Goal: Information Seeking & Learning: Find specific fact

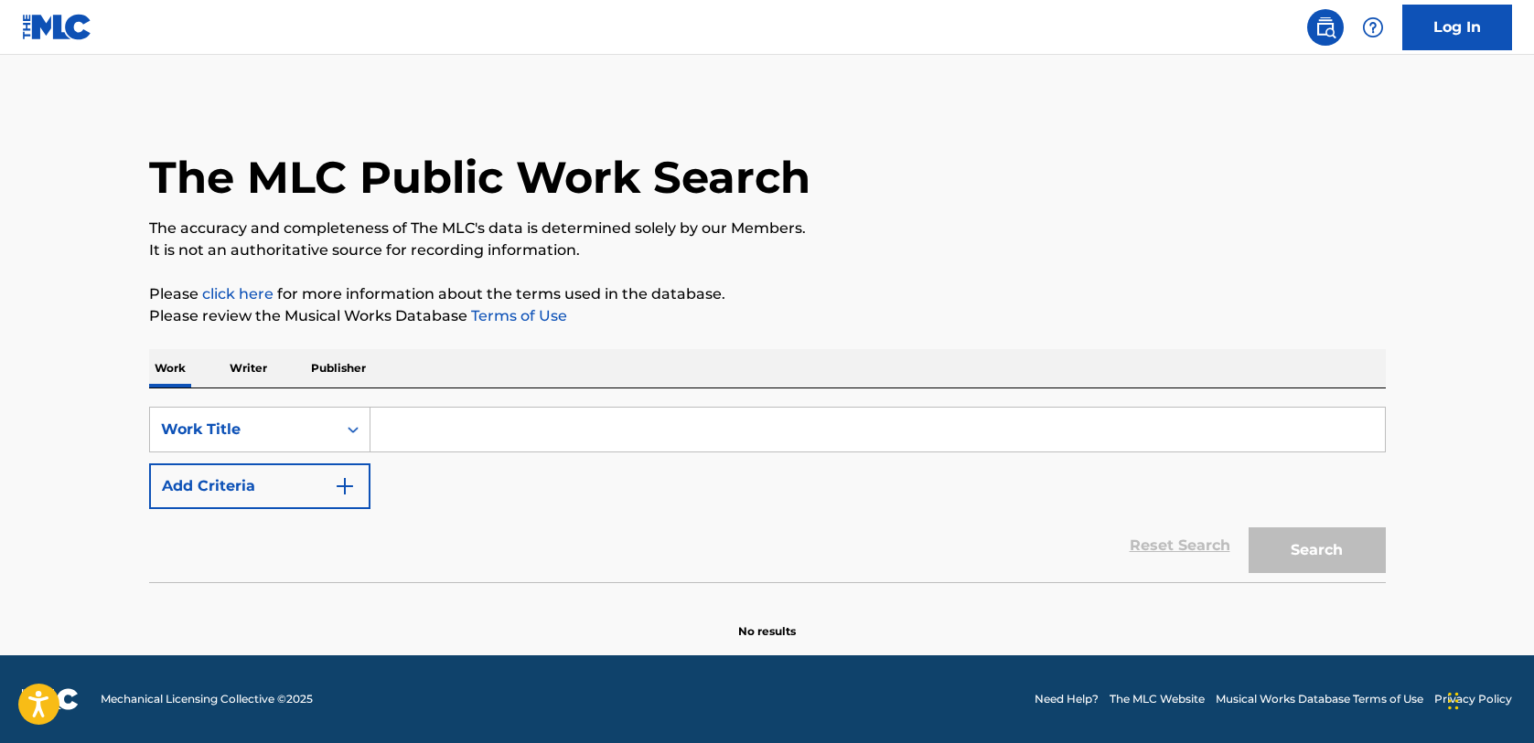
click at [421, 415] on input "Search Form" at bounding box center [877, 430] width 1014 height 44
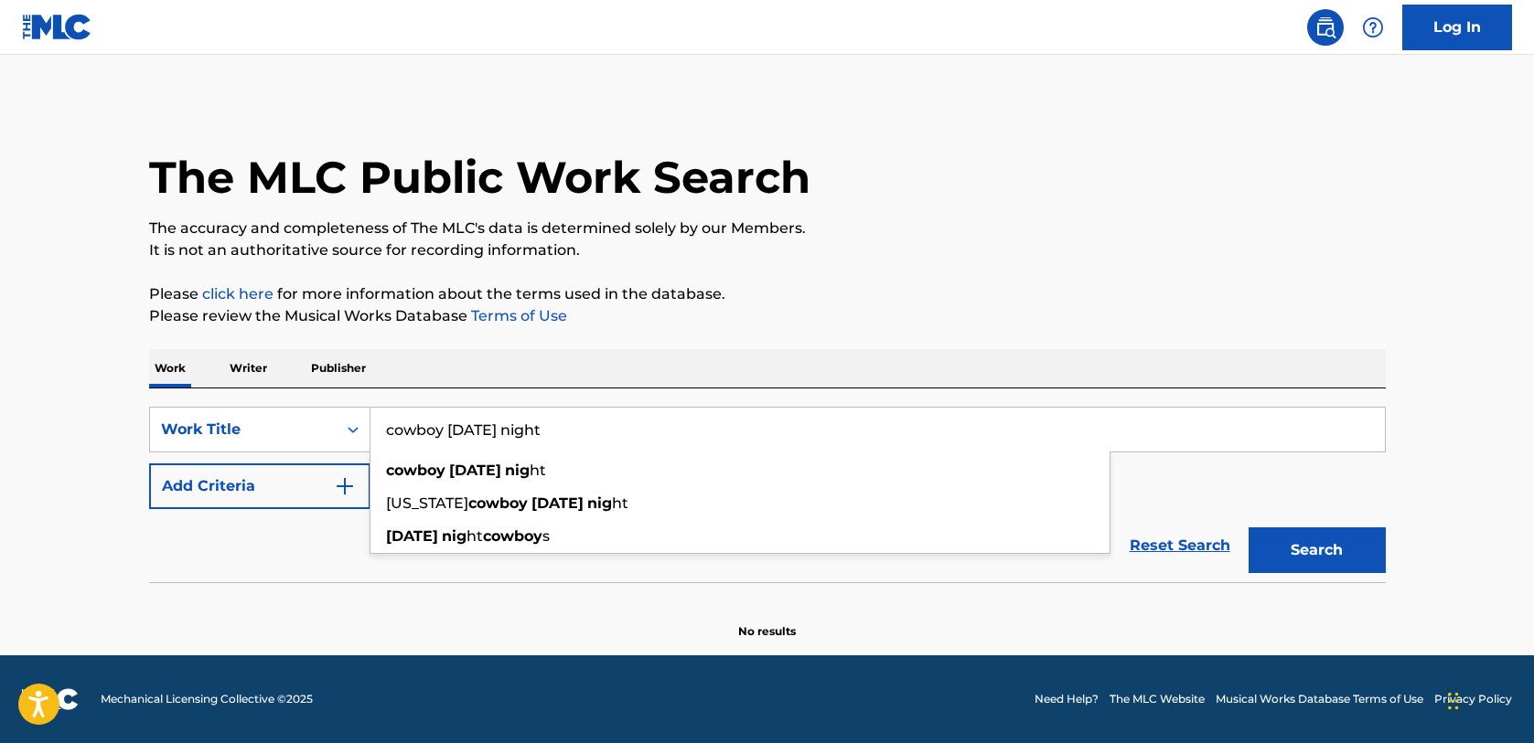
type input "cowboy [DATE] night"
click at [1248, 528] on button "Search" at bounding box center [1316, 551] width 137 height 46
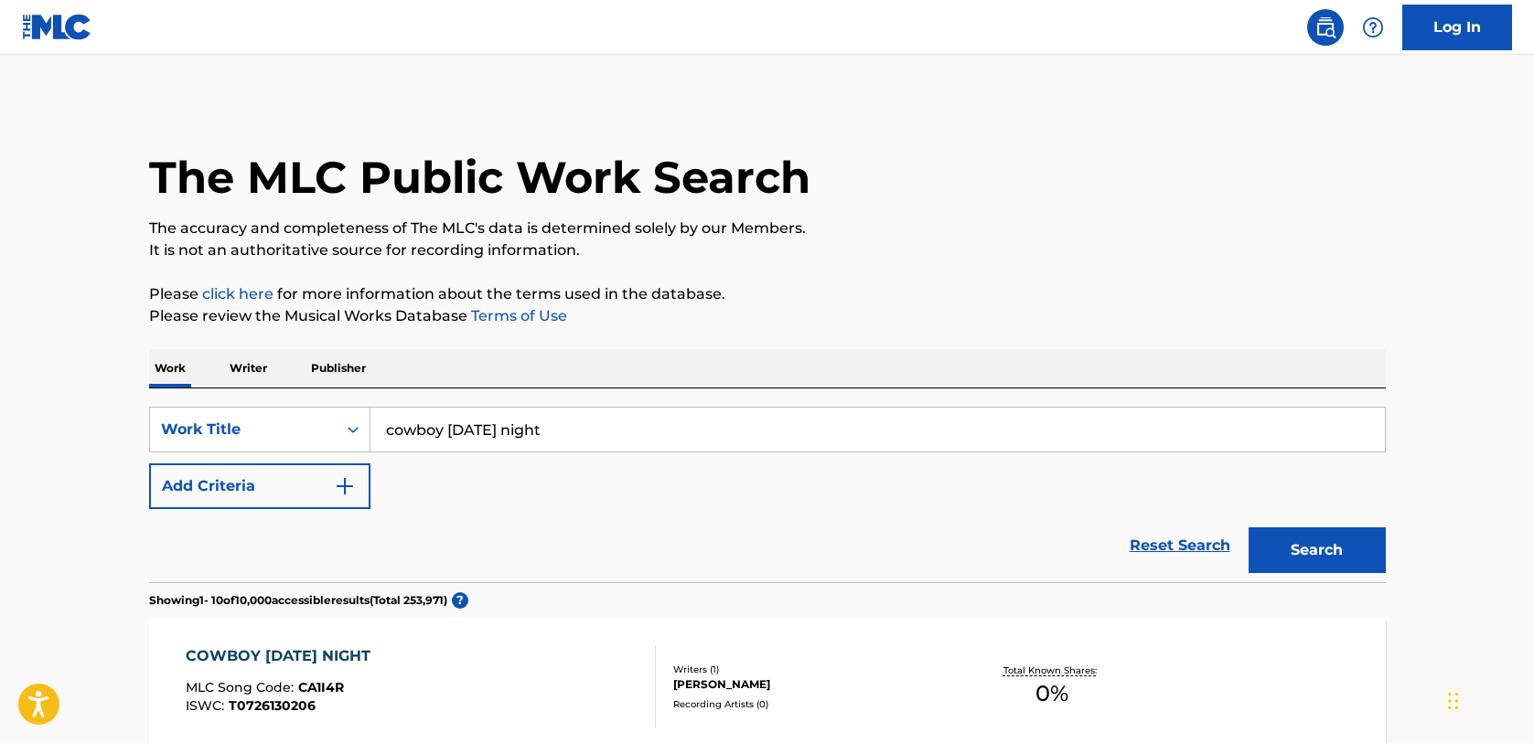
click at [314, 483] on button "Add Criteria" at bounding box center [259, 487] width 221 height 46
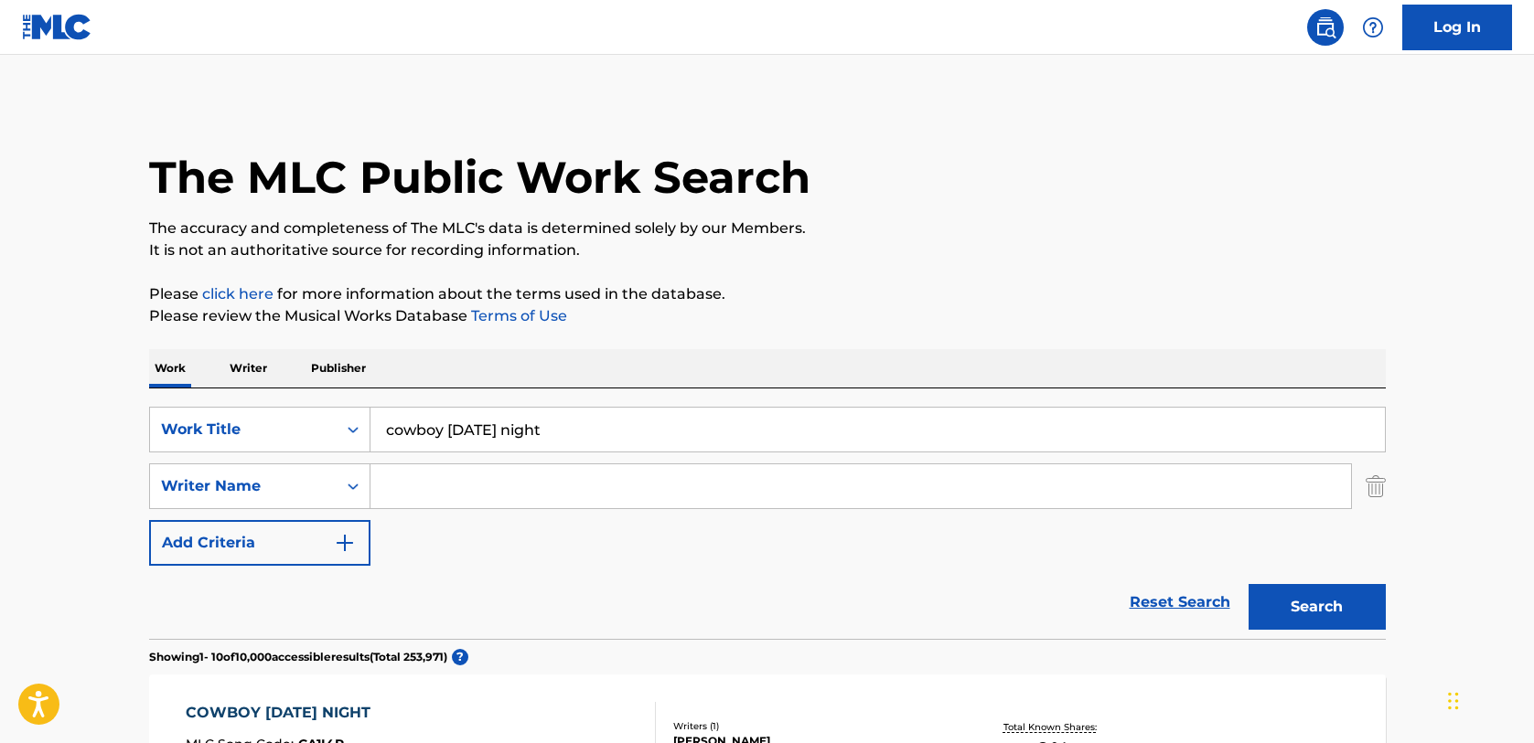
click at [410, 487] on input "Search Form" at bounding box center [860, 487] width 980 height 44
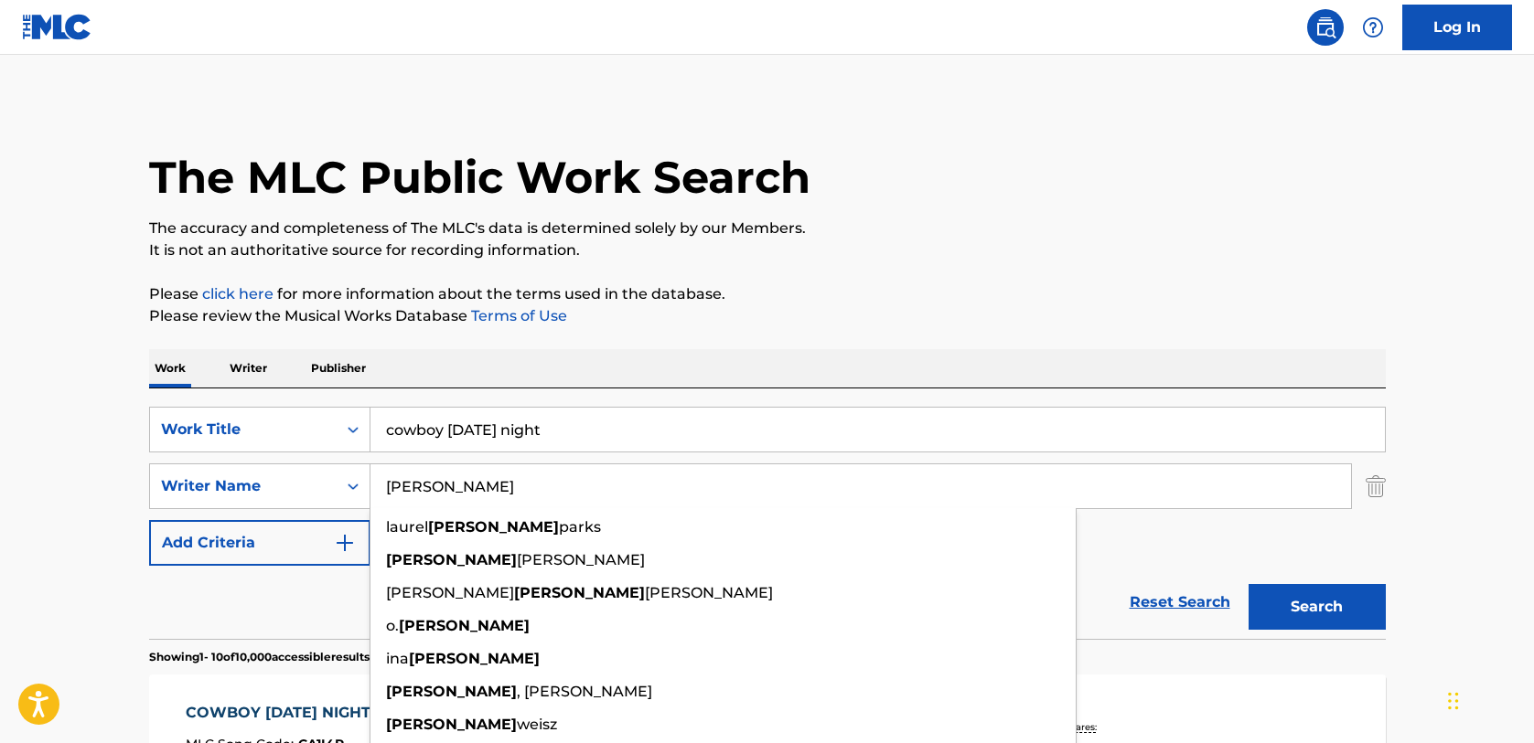
type input "[PERSON_NAME]"
click at [1248, 584] on button "Search" at bounding box center [1316, 607] width 137 height 46
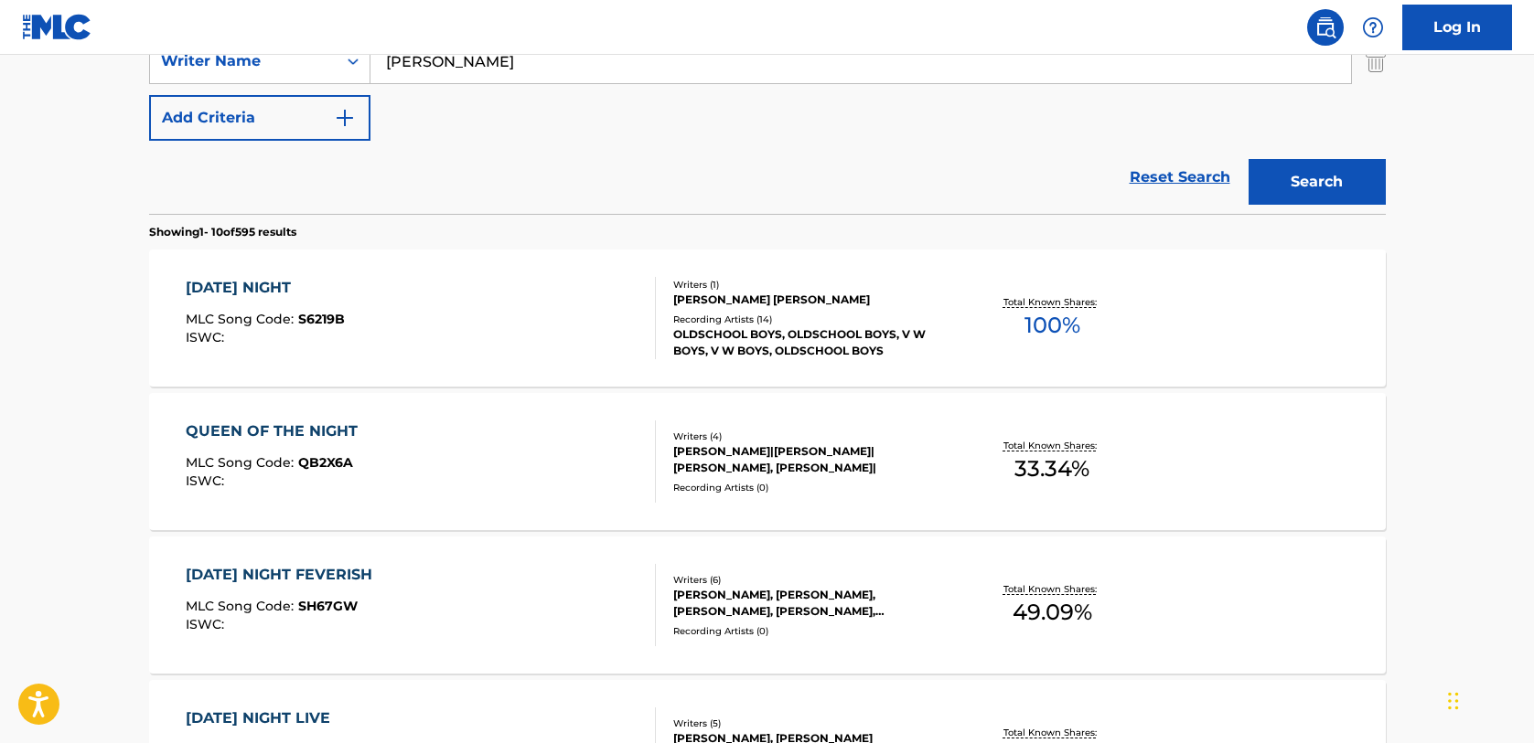
scroll to position [457, 0]
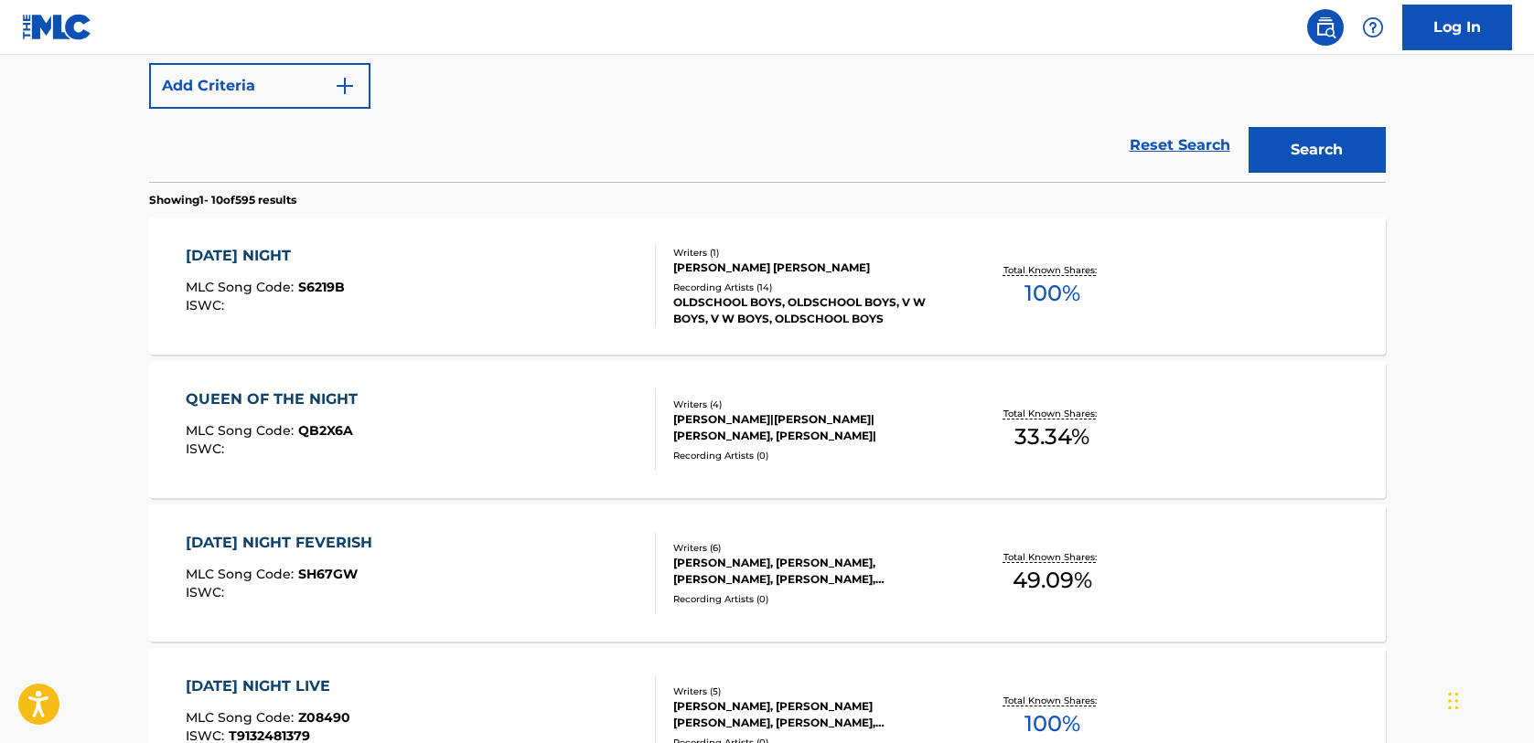
click at [260, 254] on div "[DATE] NIGHT" at bounding box center [265, 256] width 159 height 22
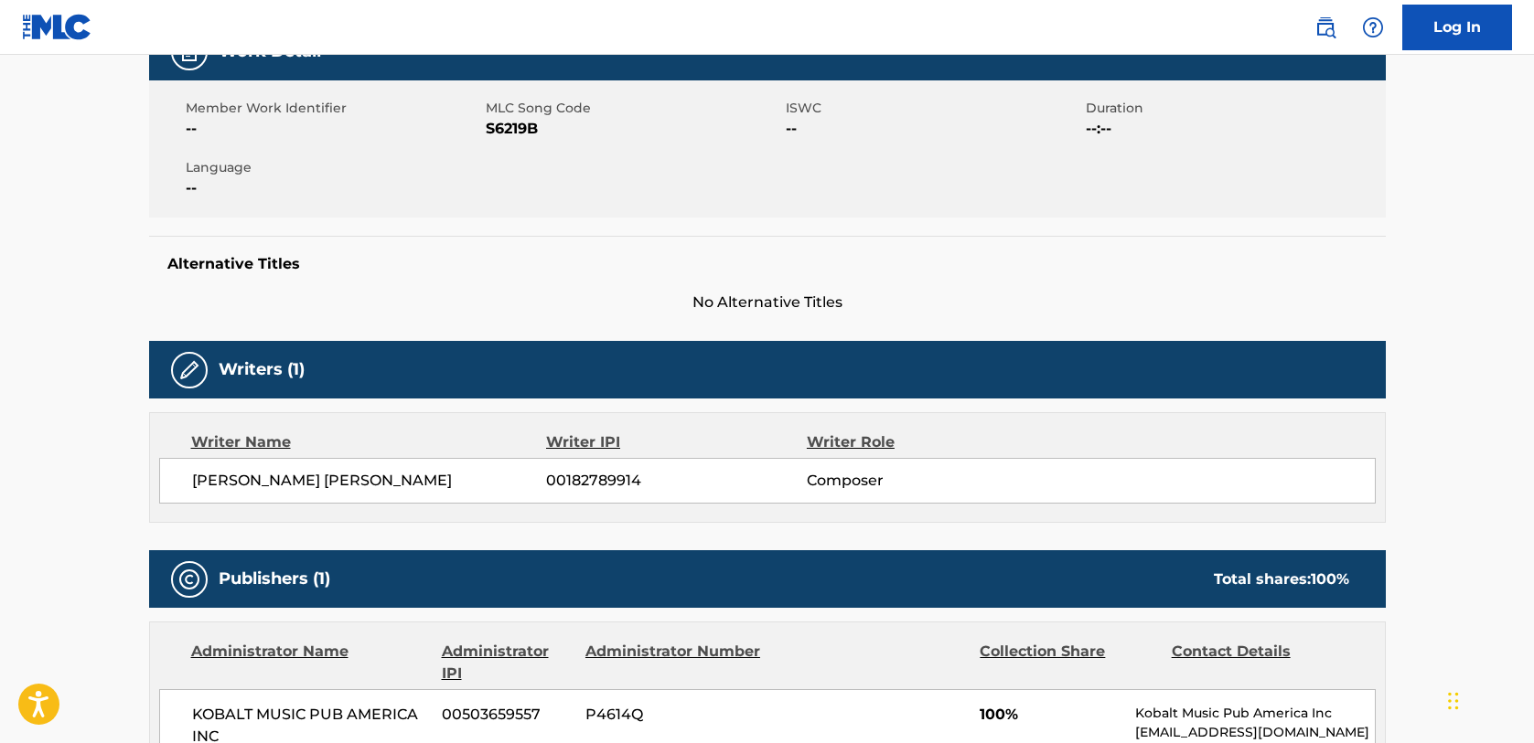
scroll to position [91, 0]
